Goal: Ask a question

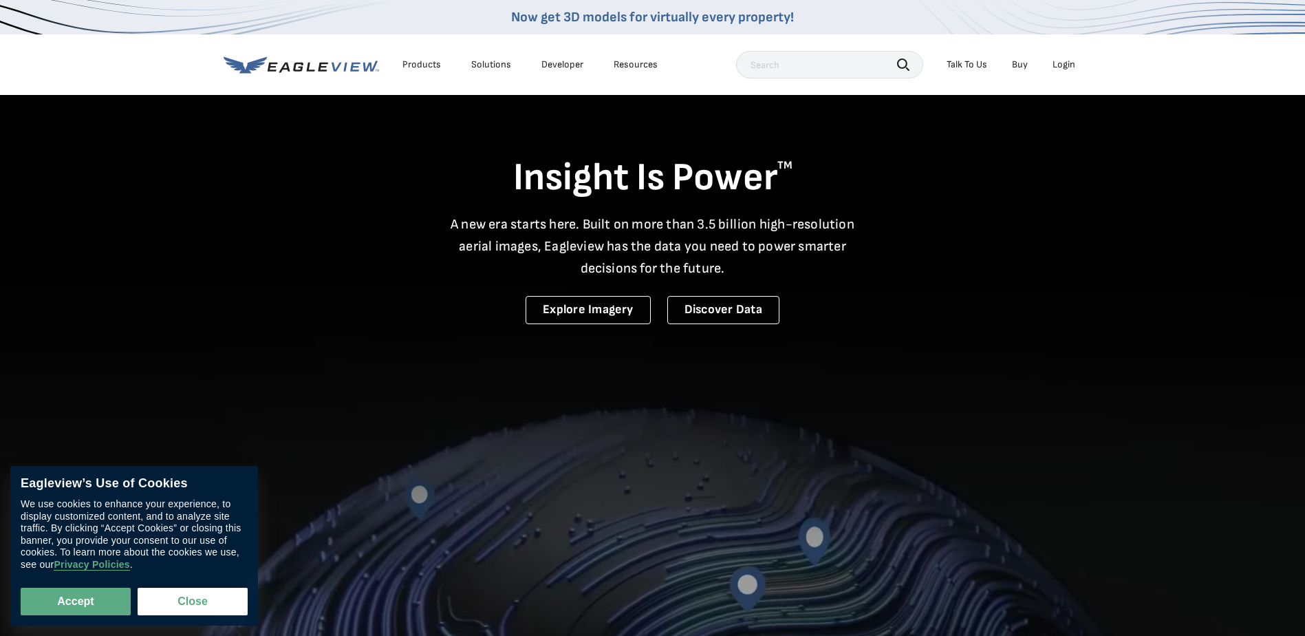
click at [962, 129] on div "Insight Is Power TM A new era starts here. Built on more than 3.5 billion high-…" at bounding box center [653, 209] width 859 height 230
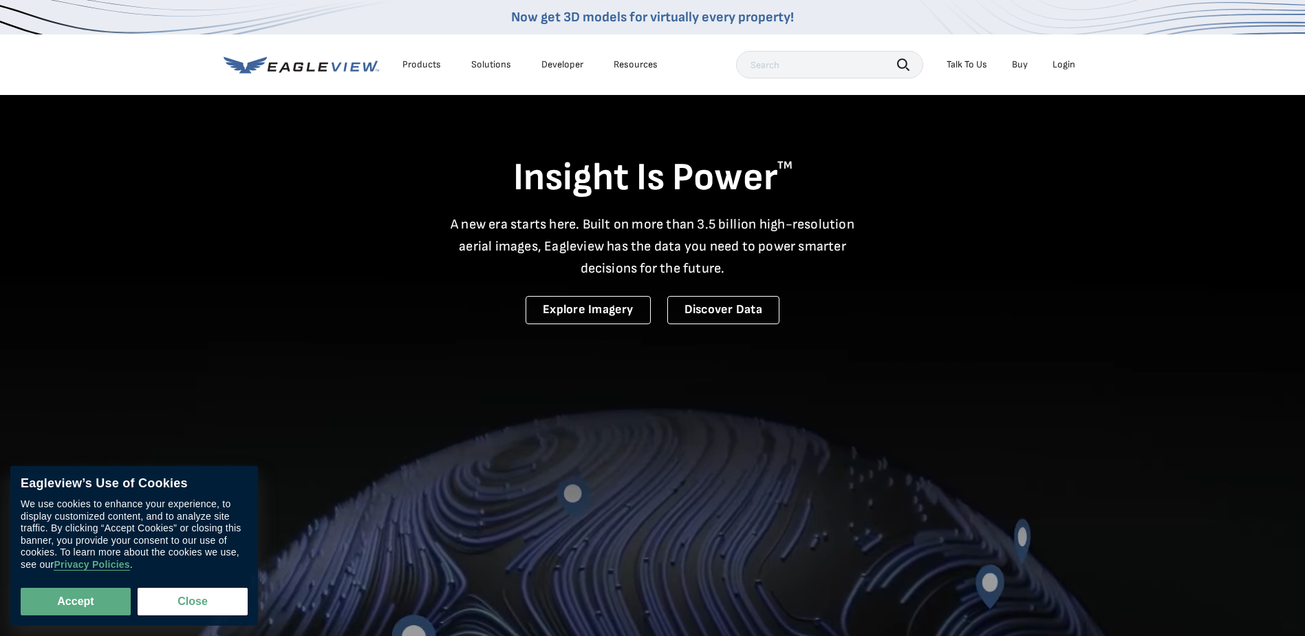
click at [975, 63] on div "Talk To Us" at bounding box center [967, 64] width 41 height 12
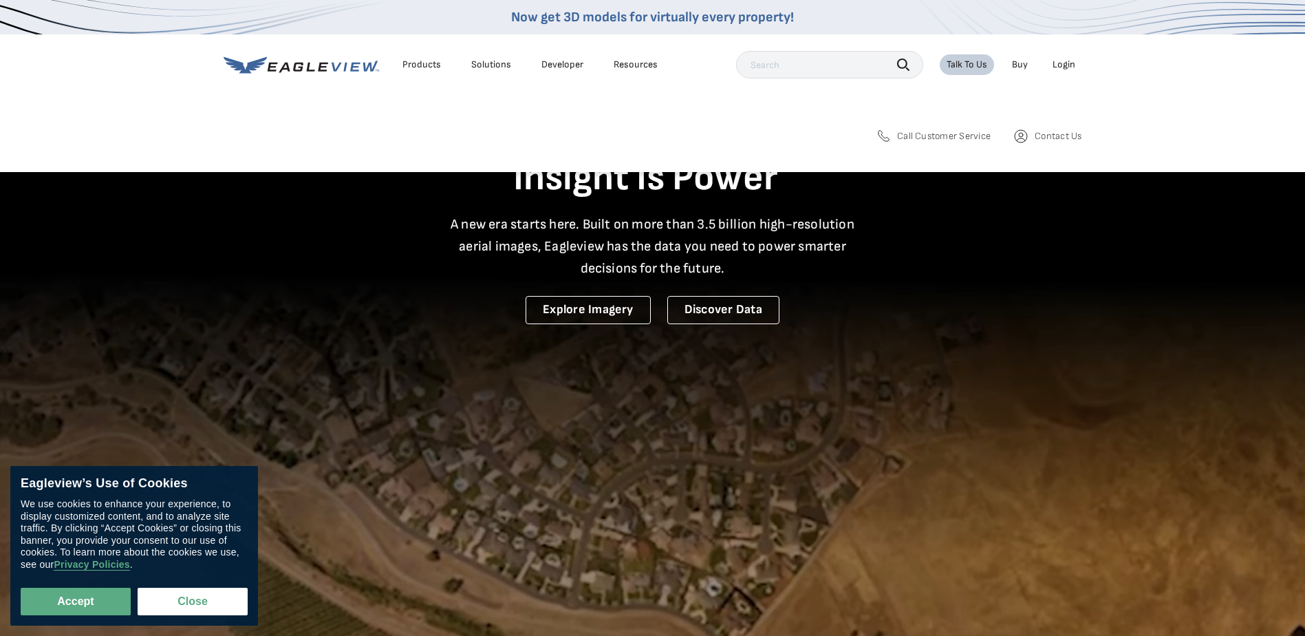
click at [1044, 140] on span "Contact Us" at bounding box center [1058, 136] width 47 height 12
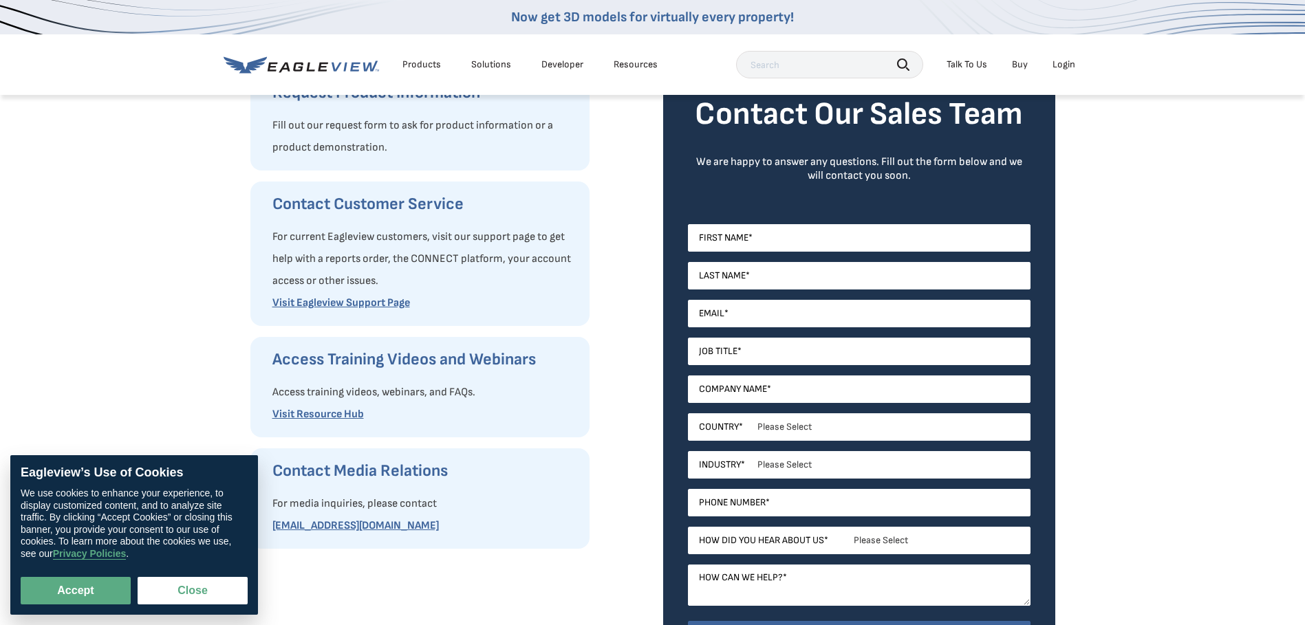
scroll to position [206, 0]
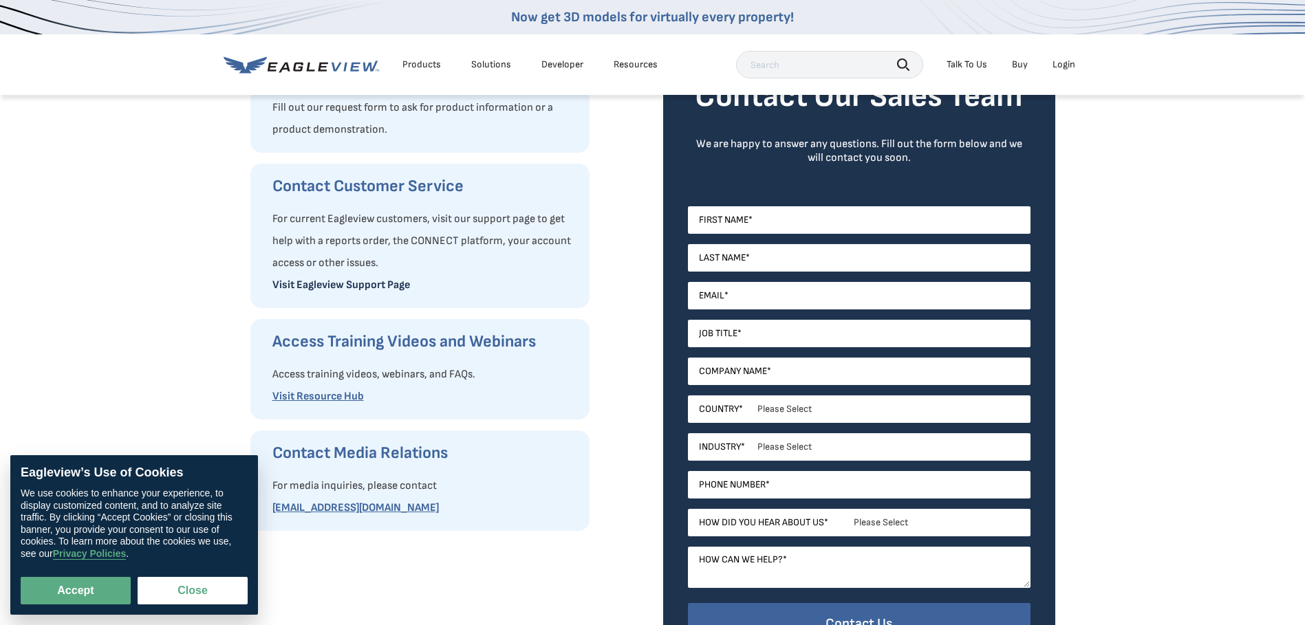
click at [391, 282] on link "Visit Eagleview Support Page" at bounding box center [341, 285] width 138 height 13
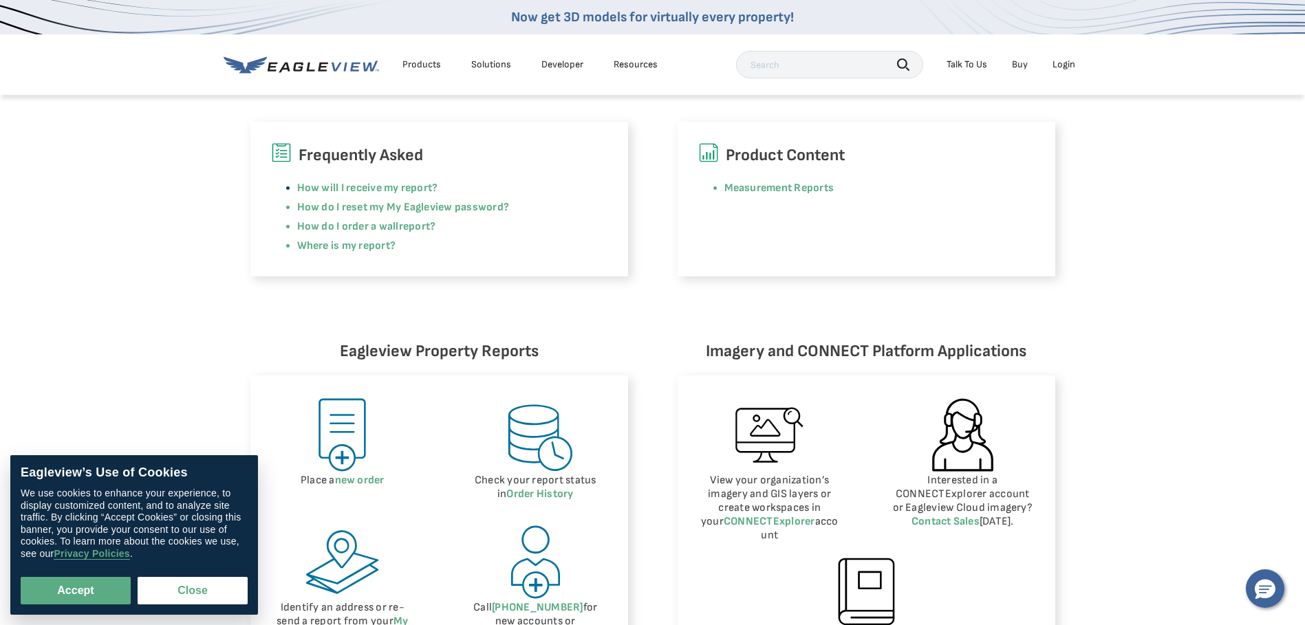
scroll to position [413, 0]
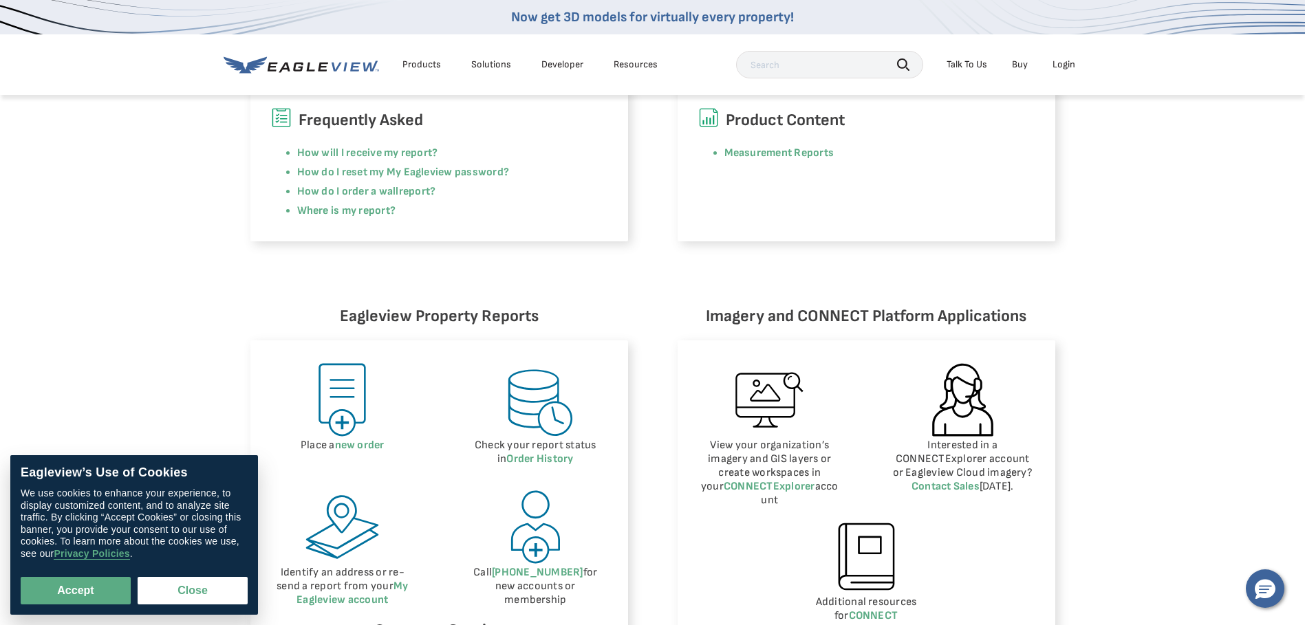
click at [957, 166] on div "Product Content Measurement Reports" at bounding box center [867, 164] width 378 height 155
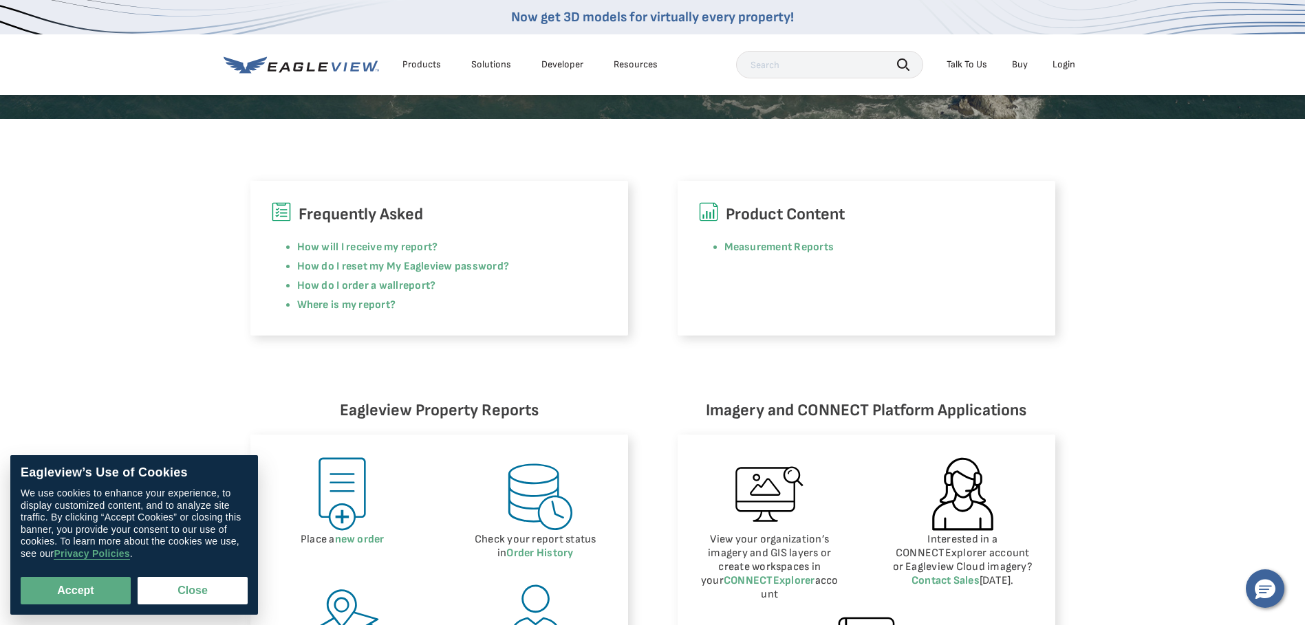
scroll to position [275, 0]
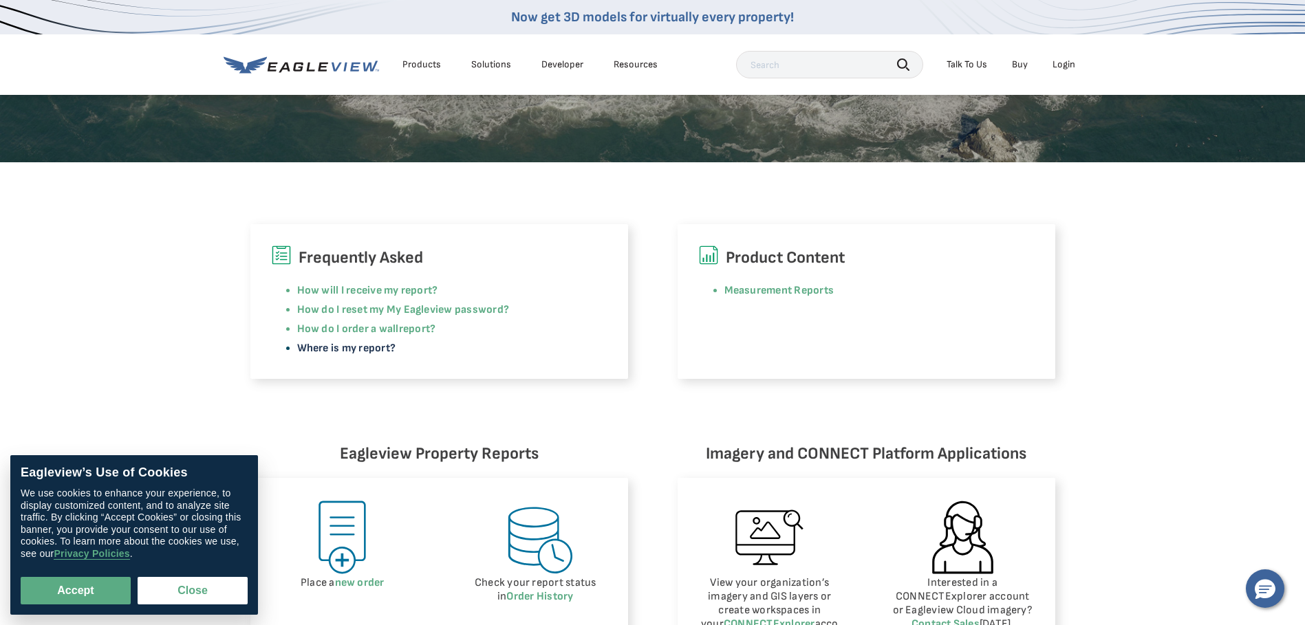
click at [385, 350] on link "Where is my report?" at bounding box center [346, 348] width 99 height 13
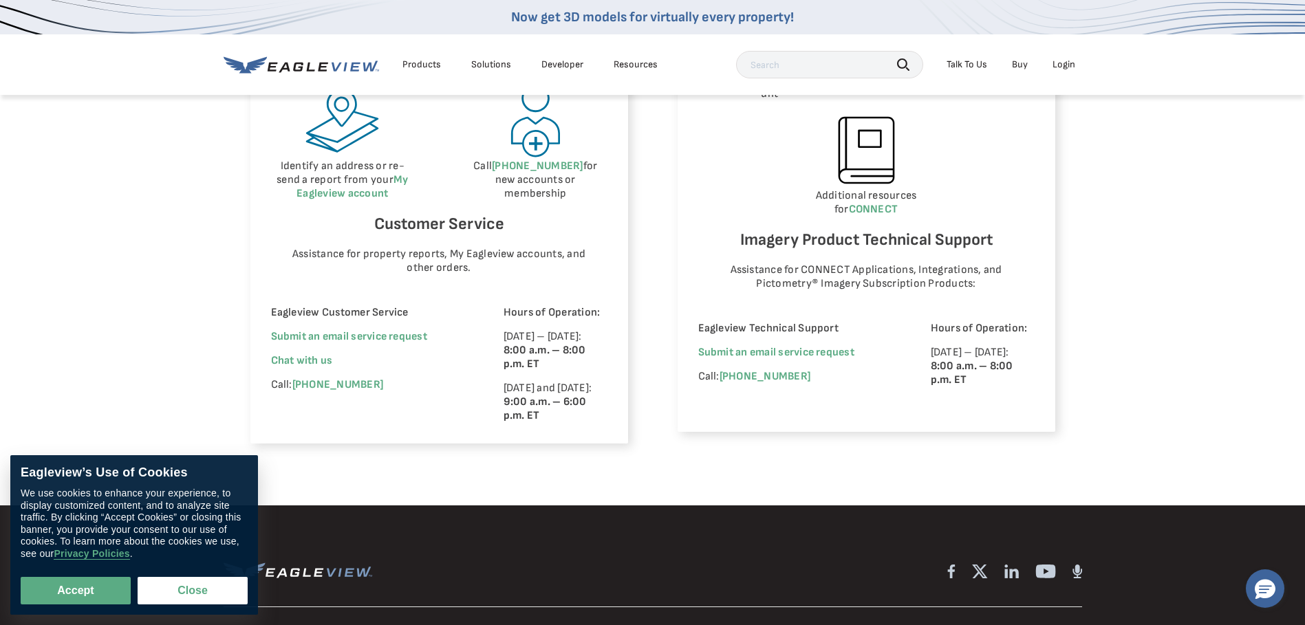
scroll to position [826, 0]
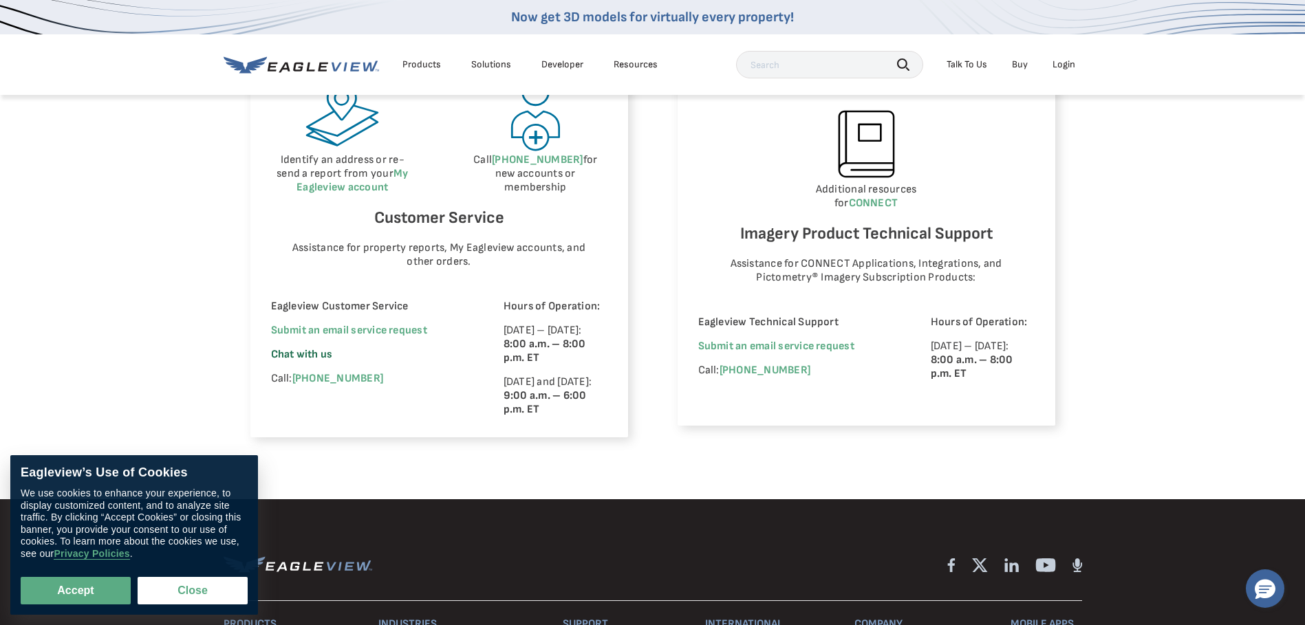
click at [300, 352] on span "Chat with us" at bounding box center [302, 354] width 62 height 13
click at [709, 462] on div "Eagleview Property Reports Place a new order Check your report status in Order …" at bounding box center [652, 164] width 1305 height 671
